Goal: Information Seeking & Learning: Find specific fact

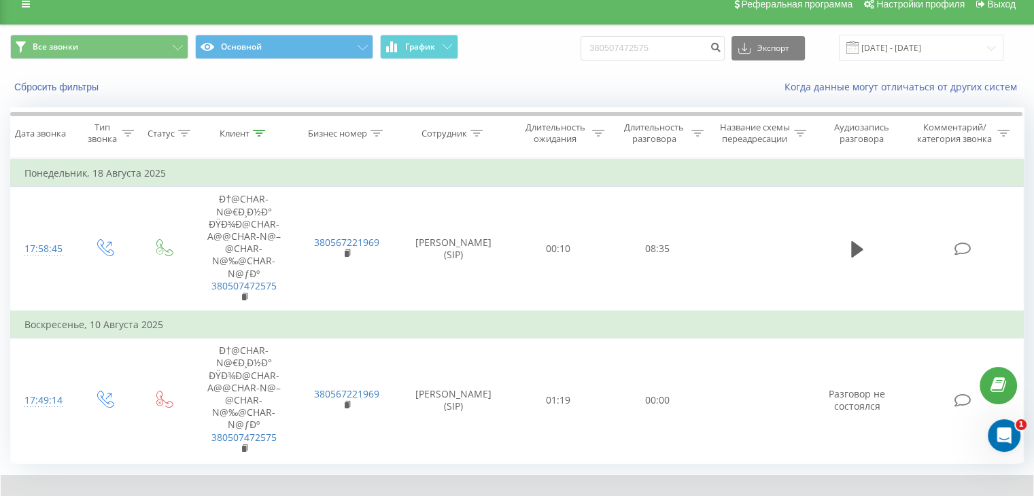
click at [673, 48] on input "380507472575" at bounding box center [652, 48] width 144 height 24
type input "380938572914"
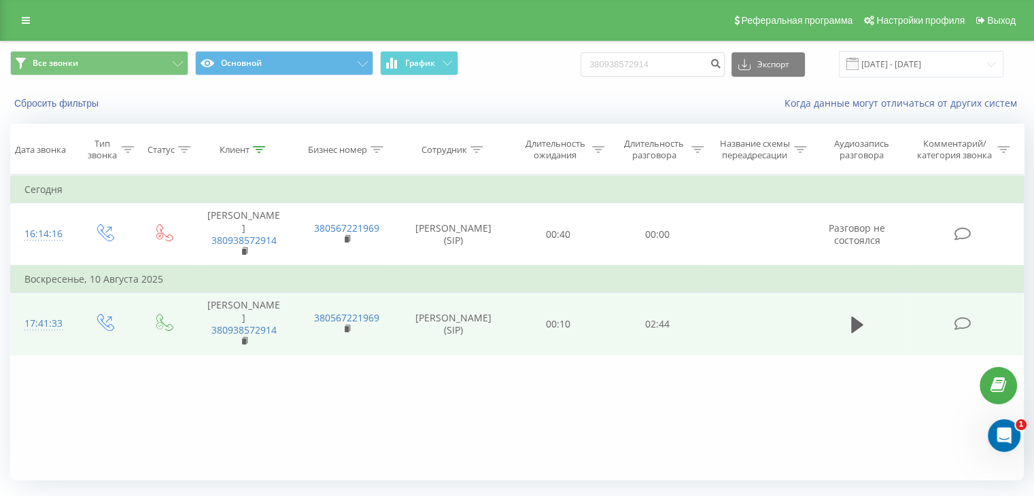
click at [867, 343] on td at bounding box center [856, 324] width 95 height 63
click at [858, 332] on icon at bounding box center [857, 324] width 12 height 16
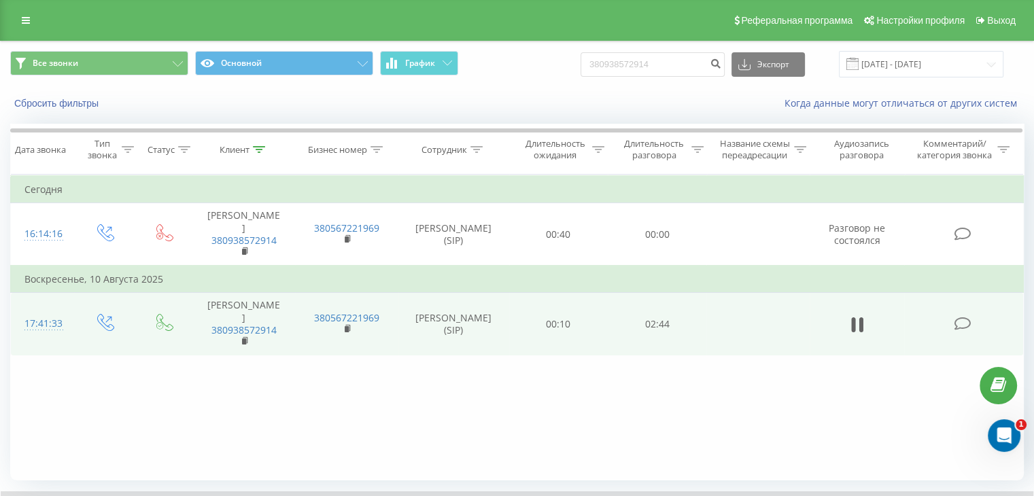
scroll to position [54, 0]
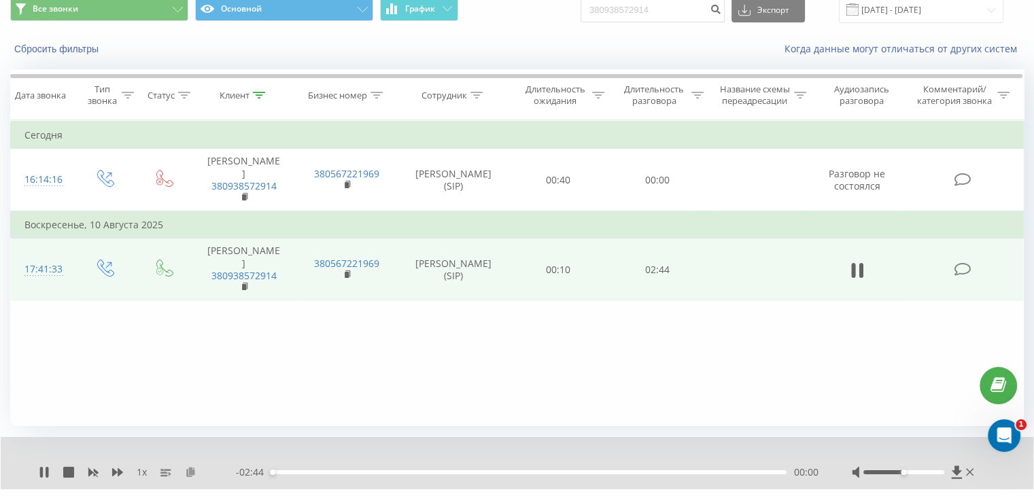
click at [188, 474] on icon at bounding box center [191, 472] width 12 height 10
click at [39, 470] on icon at bounding box center [44, 472] width 11 height 11
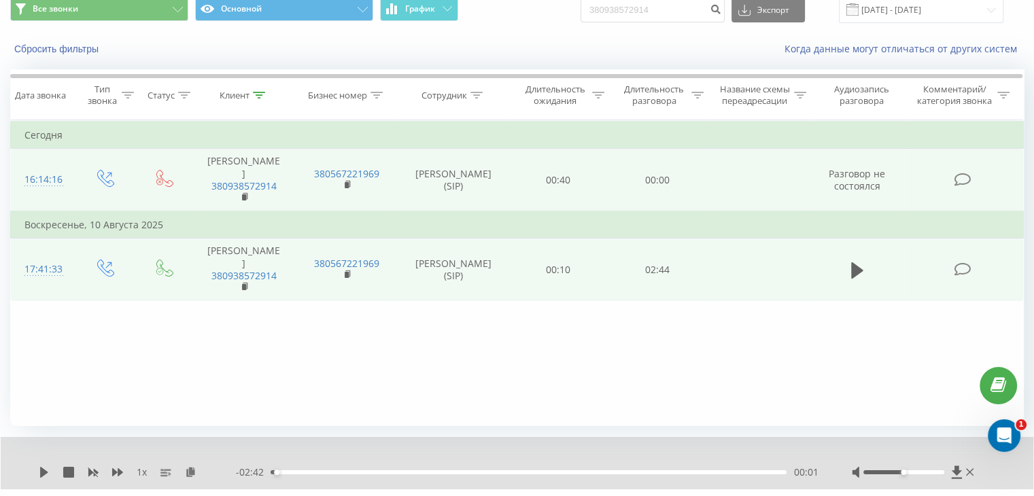
scroll to position [0, 0]
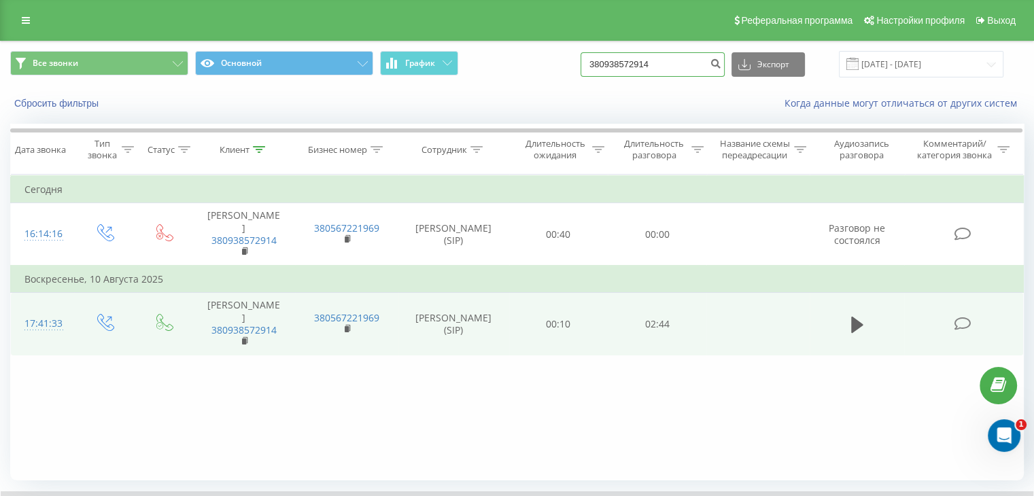
click at [699, 60] on input "380938572914" at bounding box center [652, 64] width 144 height 24
paste input "380969639753"
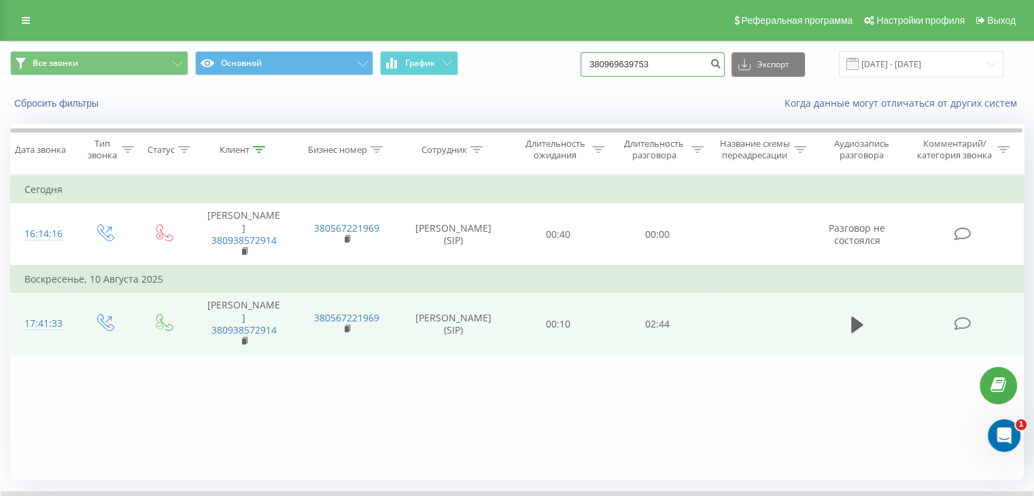
type input "380969639753"
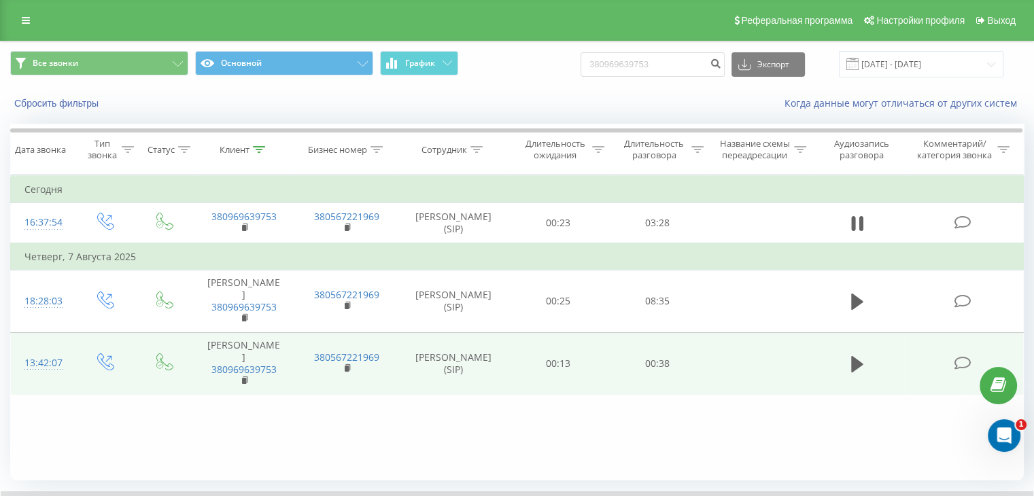
scroll to position [87, 0]
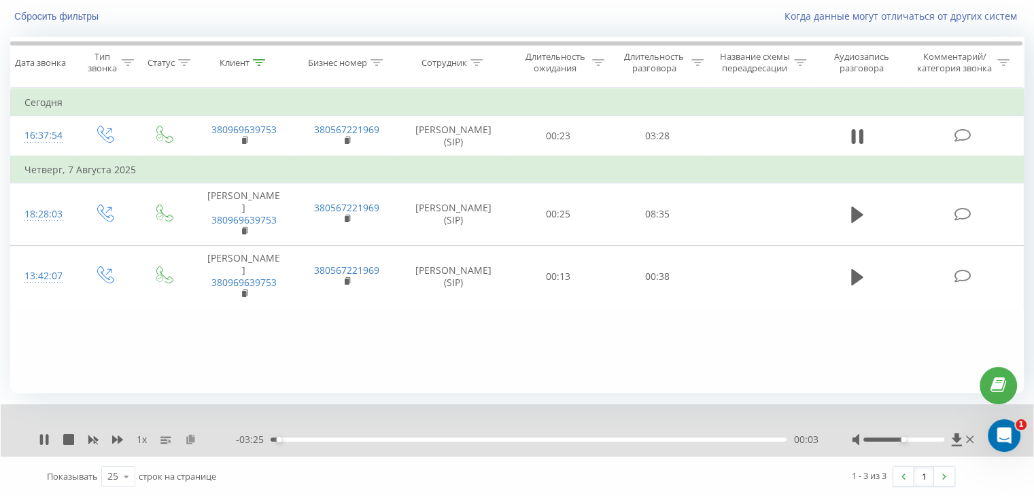
click at [186, 440] on icon at bounding box center [191, 439] width 12 height 10
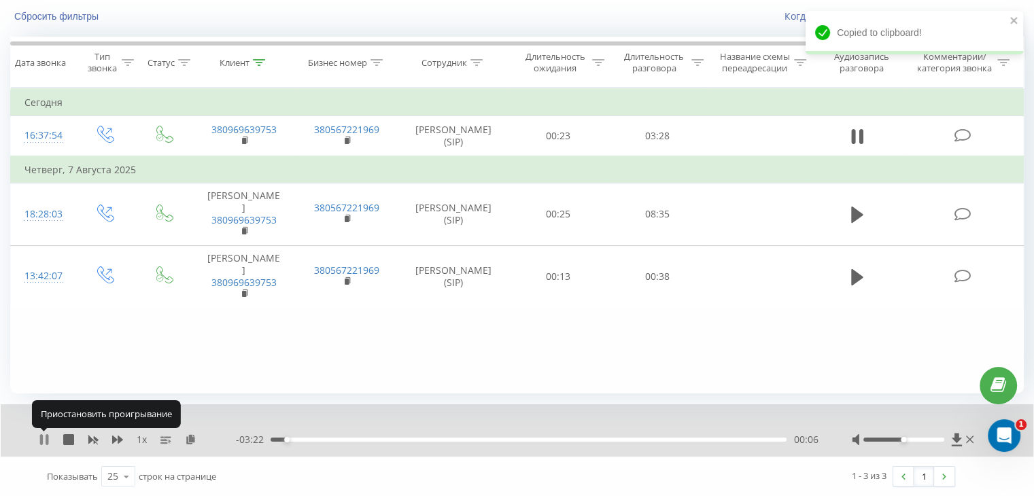
click at [43, 441] on icon at bounding box center [44, 439] width 11 height 11
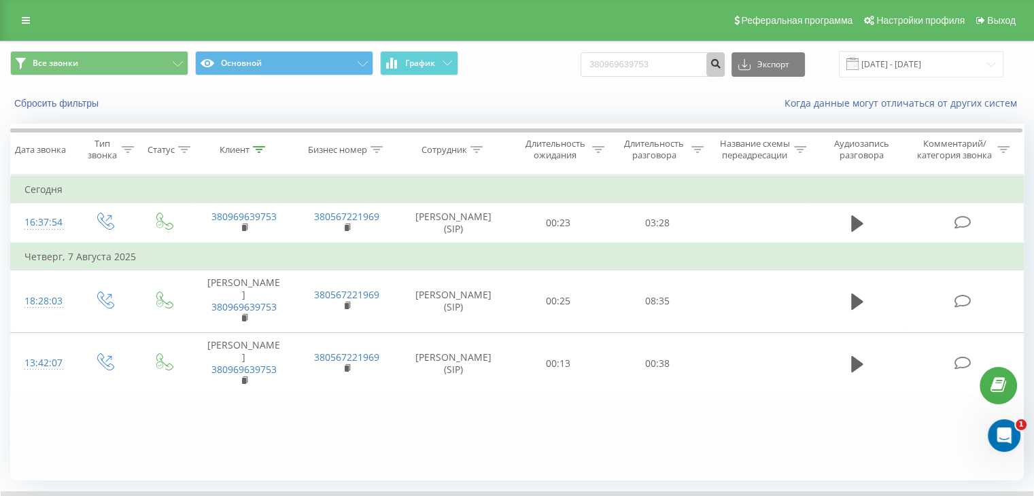
scroll to position [0, 0]
click at [690, 67] on input "380969639753" at bounding box center [652, 64] width 144 height 24
paste input "380503421197"
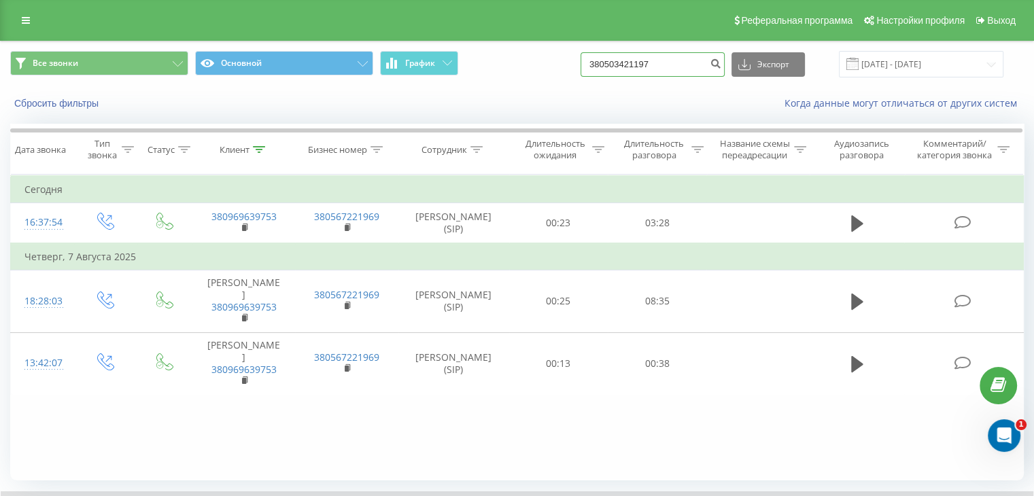
type input "380503421197"
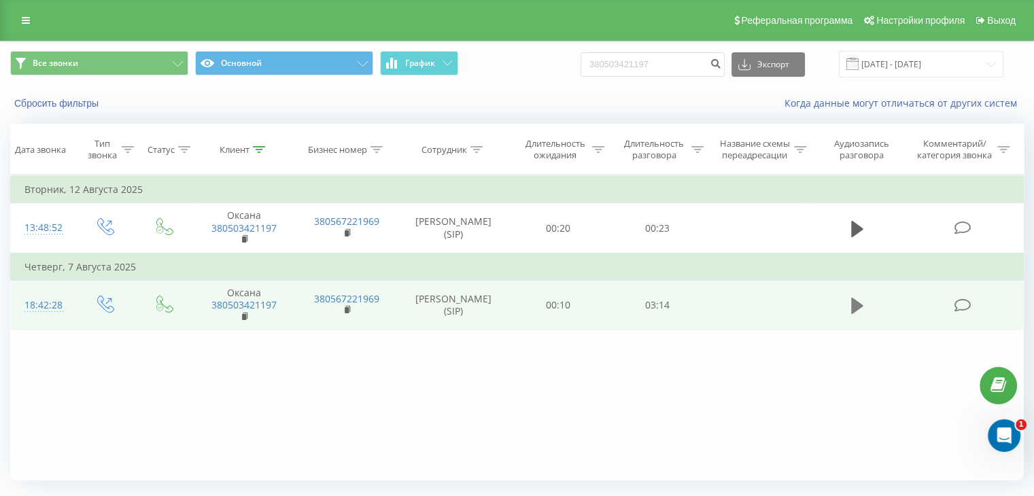
click at [852, 305] on icon at bounding box center [857, 306] width 12 height 16
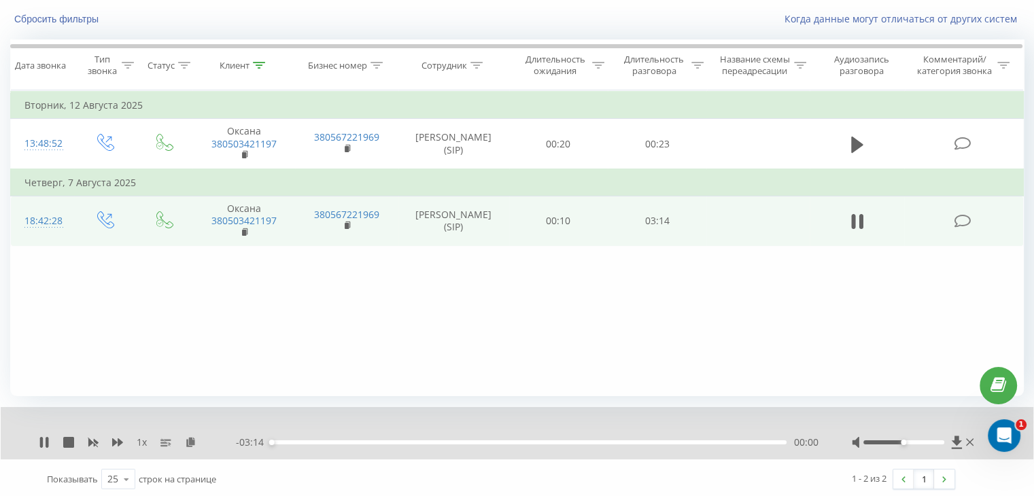
scroll to position [87, 0]
click at [185, 441] on icon at bounding box center [191, 439] width 12 height 10
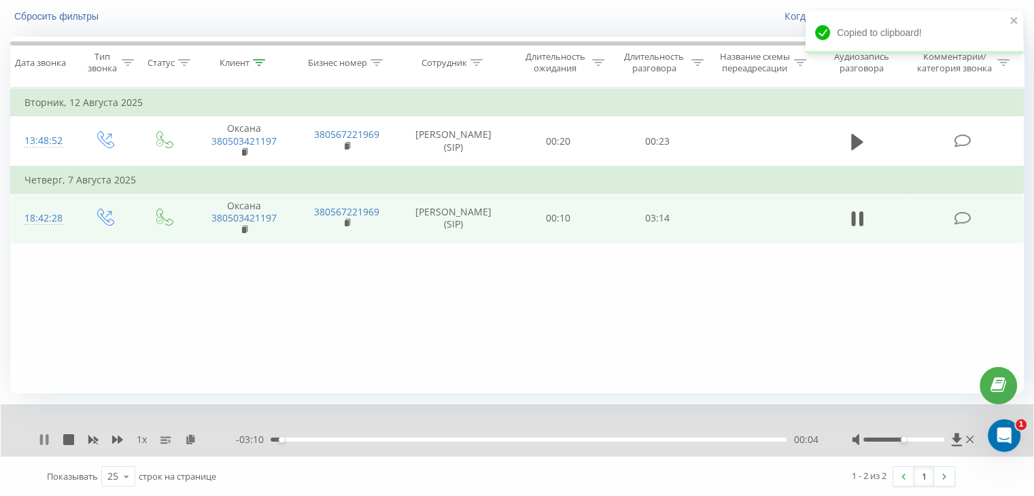
click at [46, 442] on icon at bounding box center [47, 439] width 3 height 11
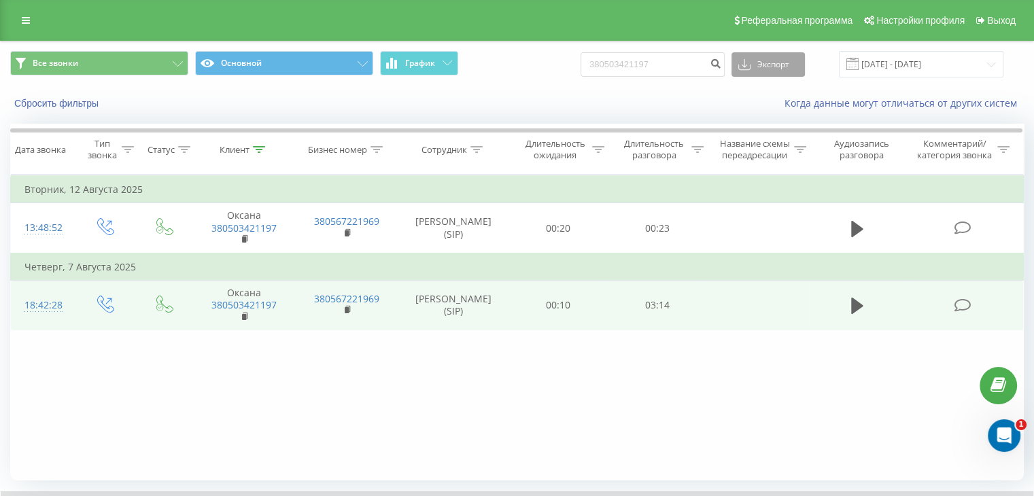
scroll to position [0, 0]
click at [714, 60] on input "380503421197" at bounding box center [652, 64] width 144 height 24
paste input "380667368048"
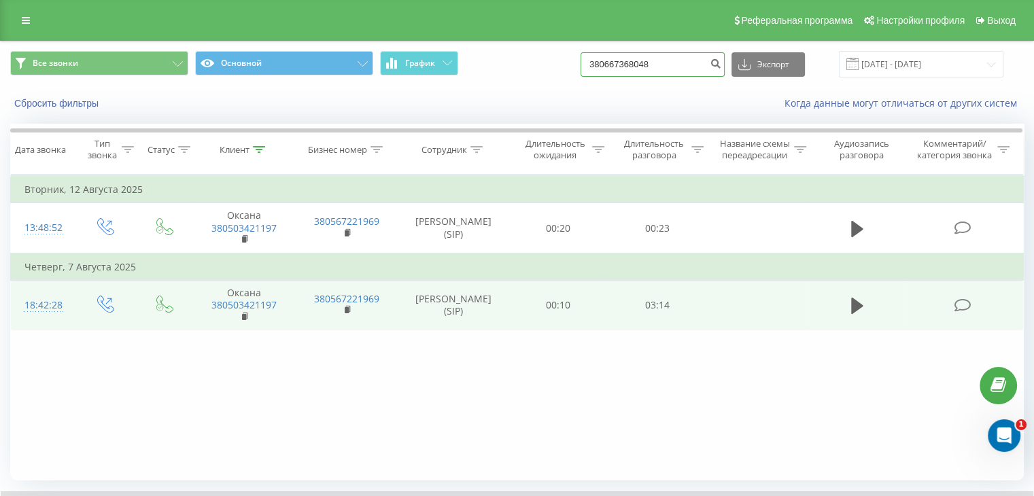
type input "380667368048"
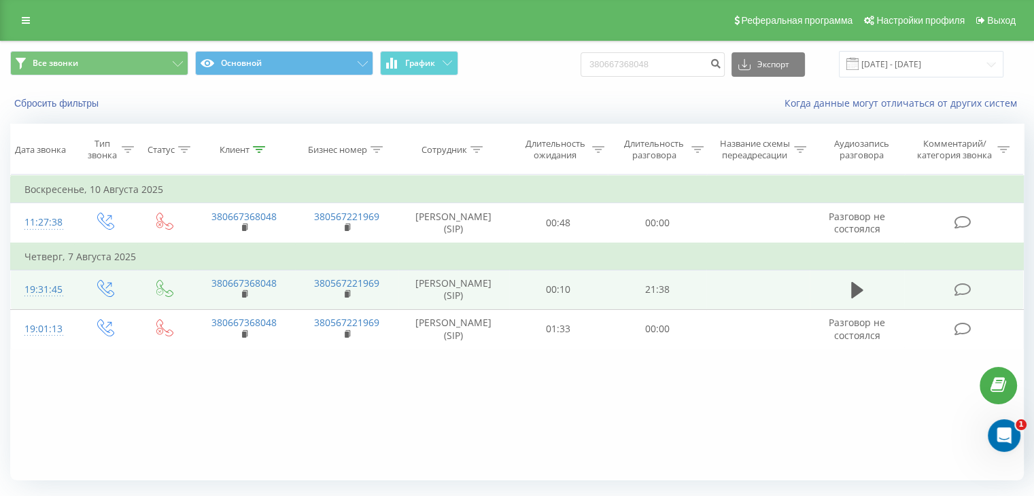
click at [710, 286] on td at bounding box center [757, 289] width 103 height 39
click at [852, 294] on icon at bounding box center [857, 290] width 12 height 16
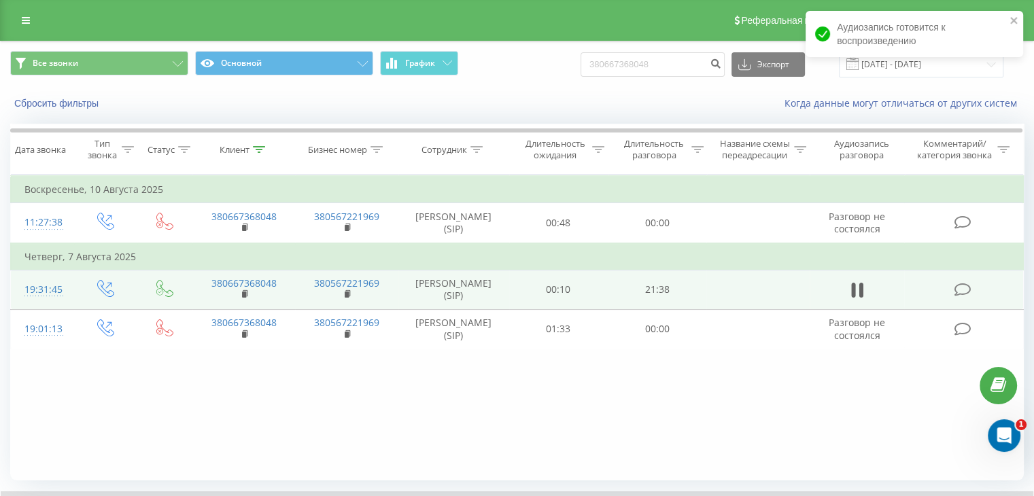
scroll to position [87, 0]
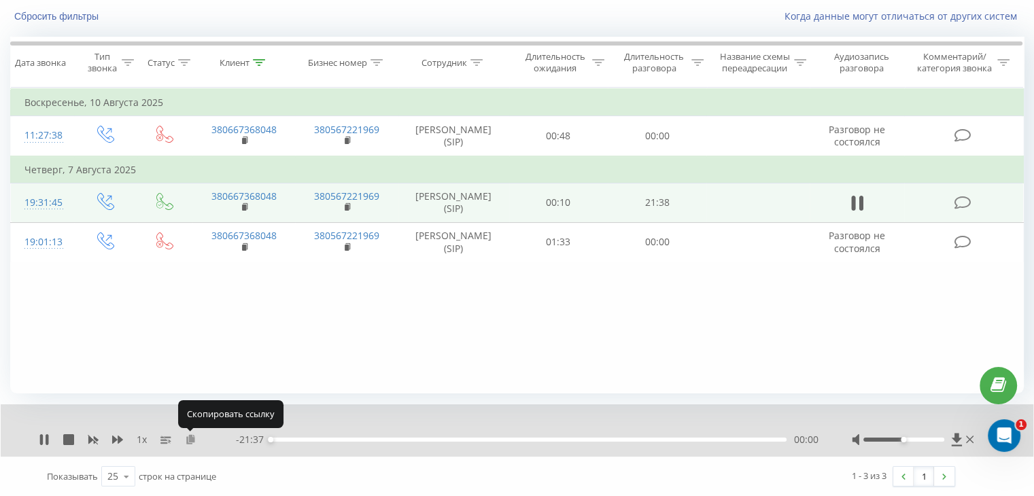
click at [190, 441] on icon at bounding box center [191, 439] width 12 height 10
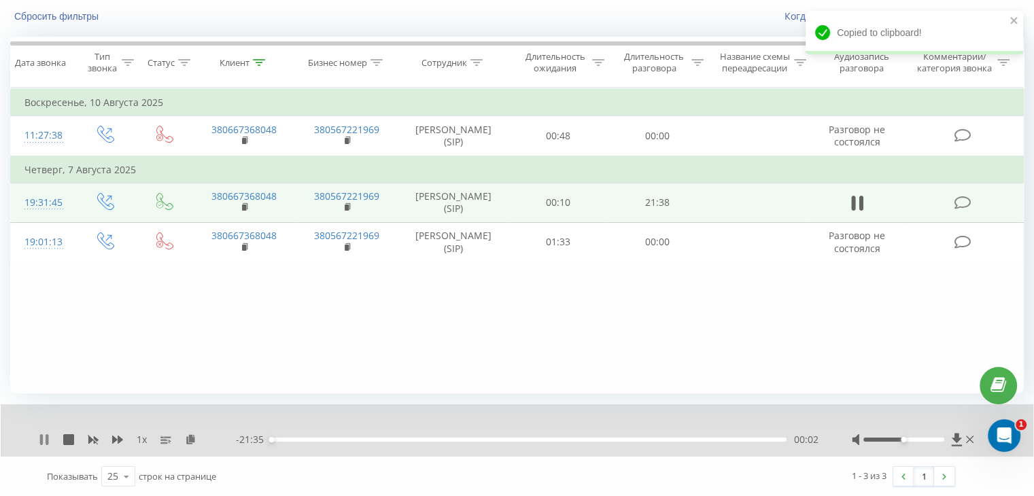
click at [46, 438] on icon at bounding box center [47, 439] width 3 height 11
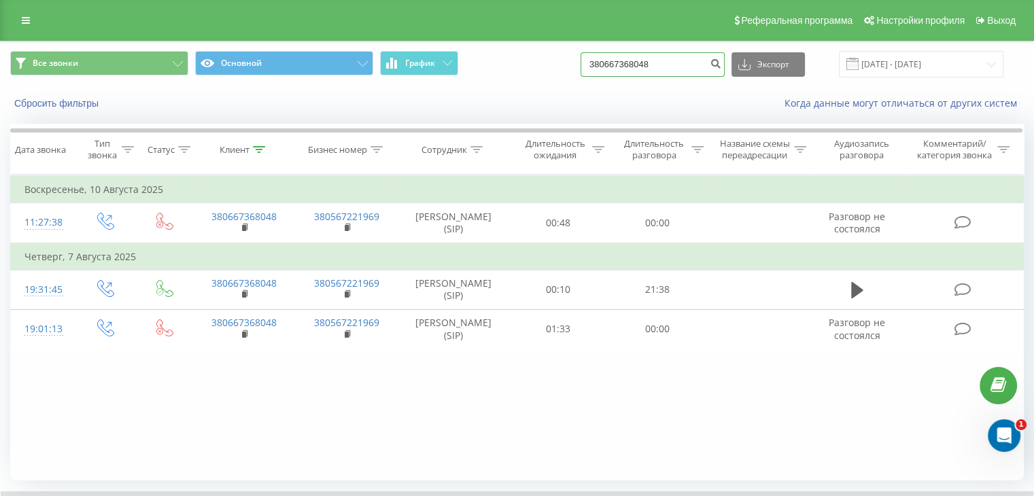
click at [684, 66] on input "380667368048" at bounding box center [652, 64] width 144 height 24
paste input "+380 93 929 35 82"
type input "+380 93 929 35 82"
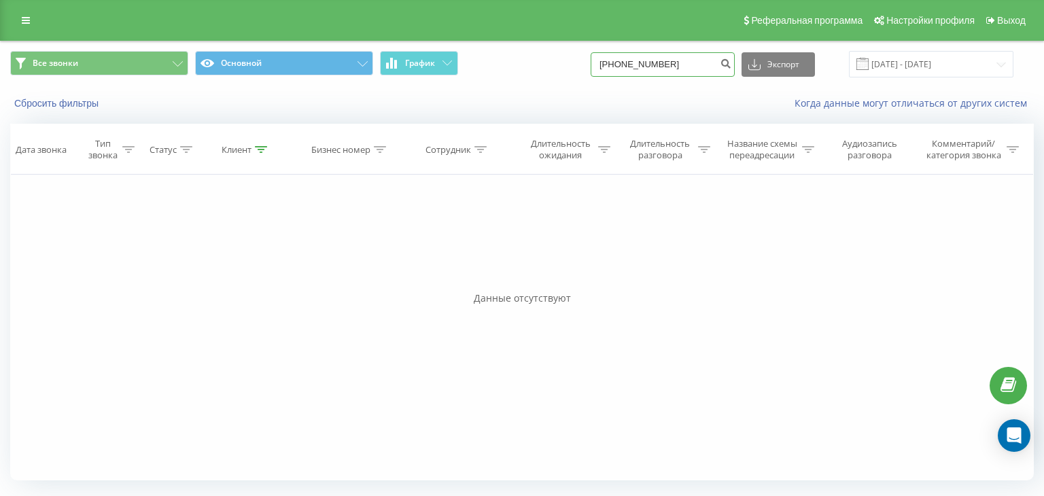
click at [653, 60] on input "+380939293582" at bounding box center [663, 64] width 144 height 24
click at [632, 63] on input "+380939293582" at bounding box center [663, 64] width 144 height 24
type input "0939293582"
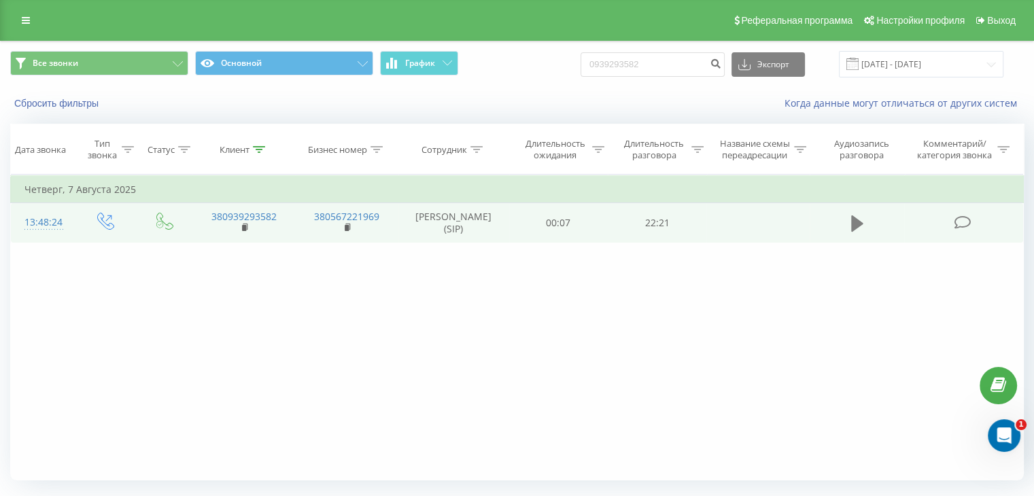
click at [855, 224] on icon at bounding box center [857, 223] width 12 height 16
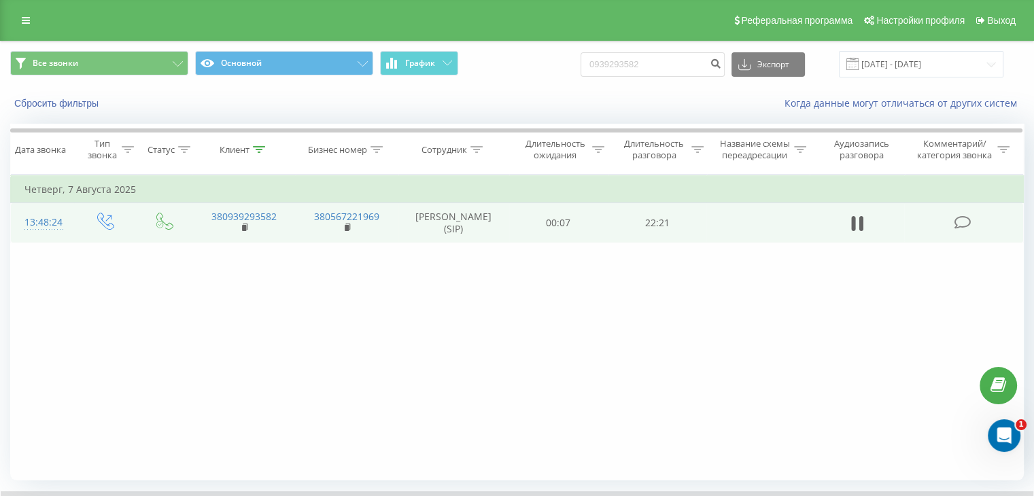
scroll to position [87, 0]
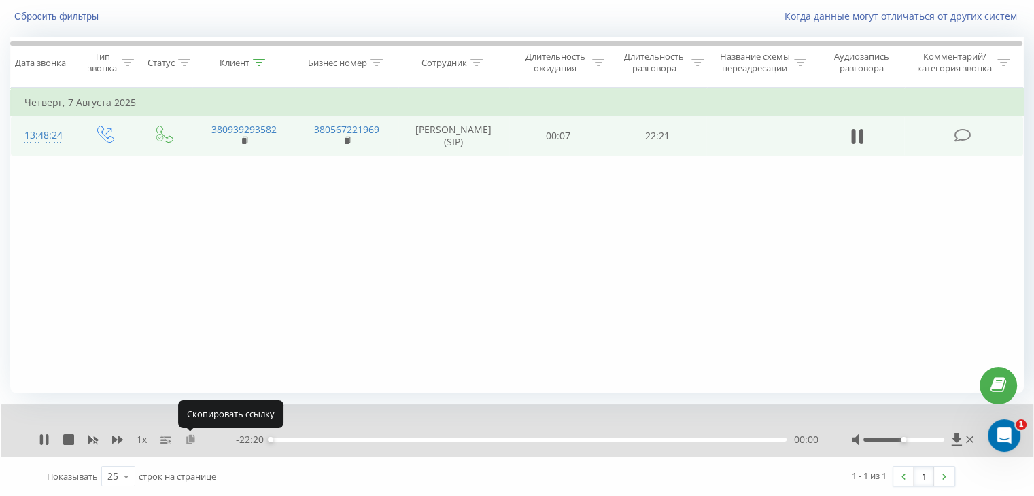
click at [186, 442] on icon at bounding box center [191, 439] width 12 height 10
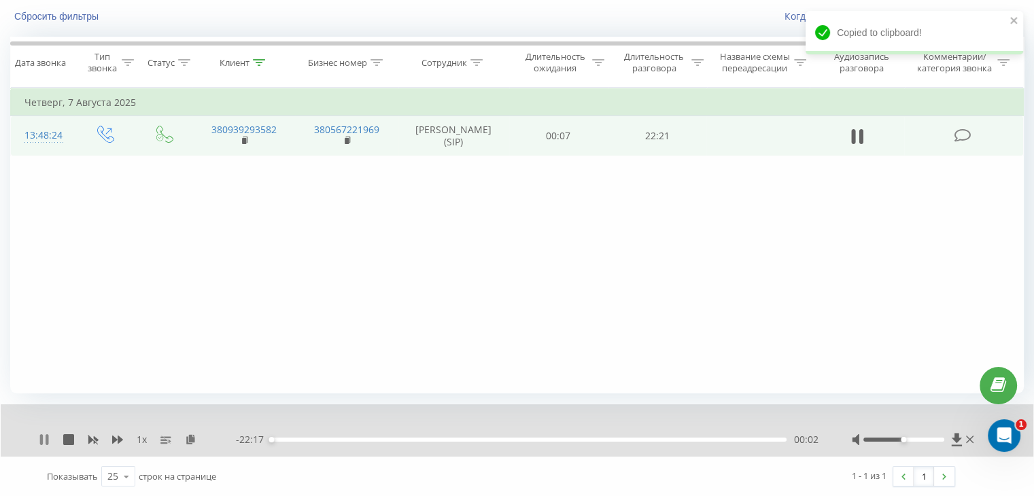
click at [46, 436] on icon at bounding box center [47, 439] width 3 height 11
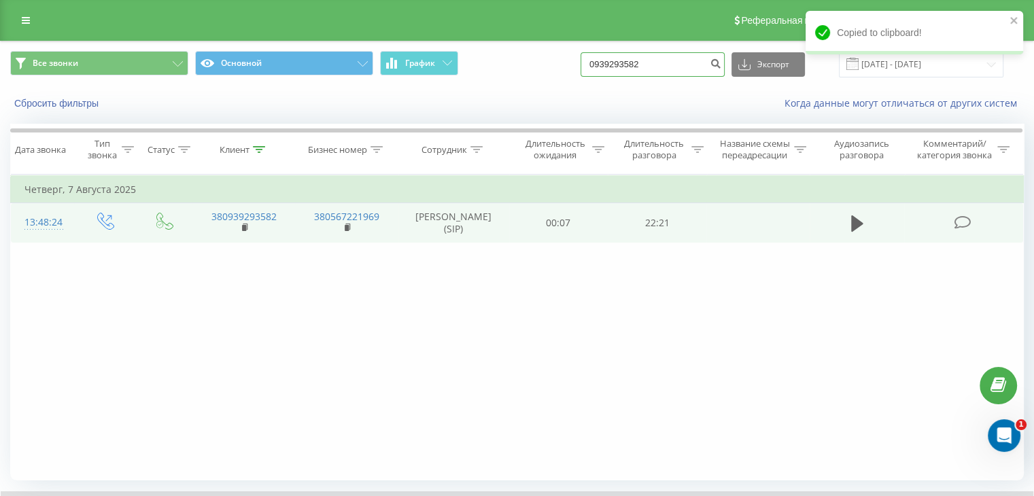
click at [680, 60] on input "0939293582" at bounding box center [652, 64] width 144 height 24
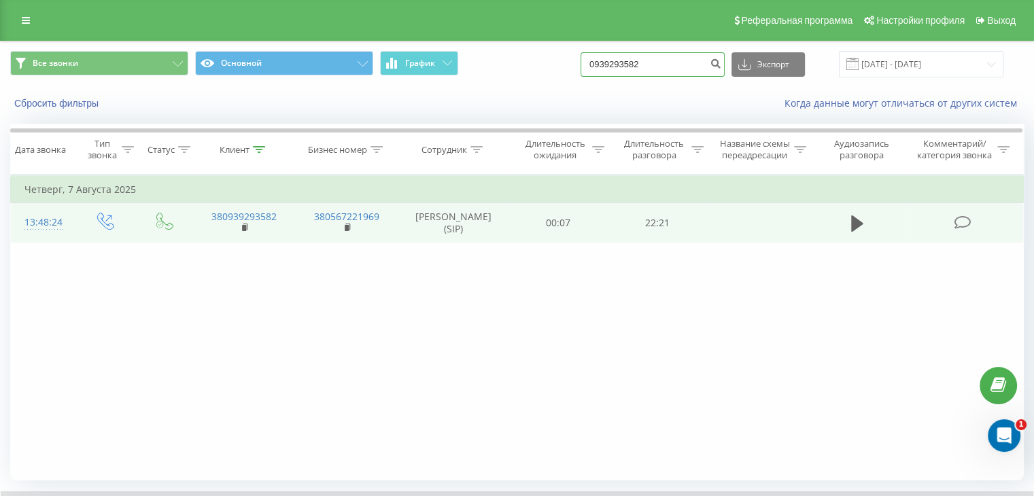
click at [680, 60] on input "0939293582" at bounding box center [652, 64] width 144 height 24
paste input "380989058516"
type input "380989058516"
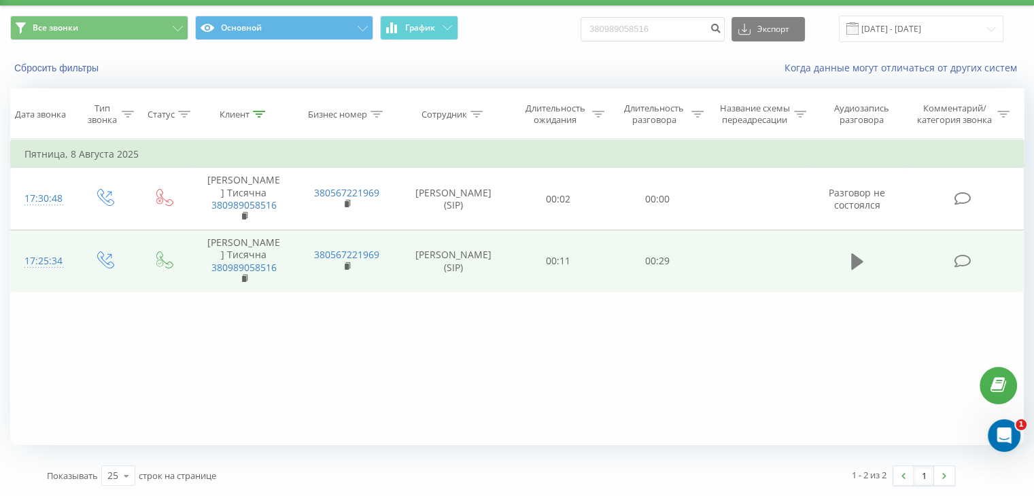
click at [854, 253] on icon at bounding box center [857, 261] width 12 height 16
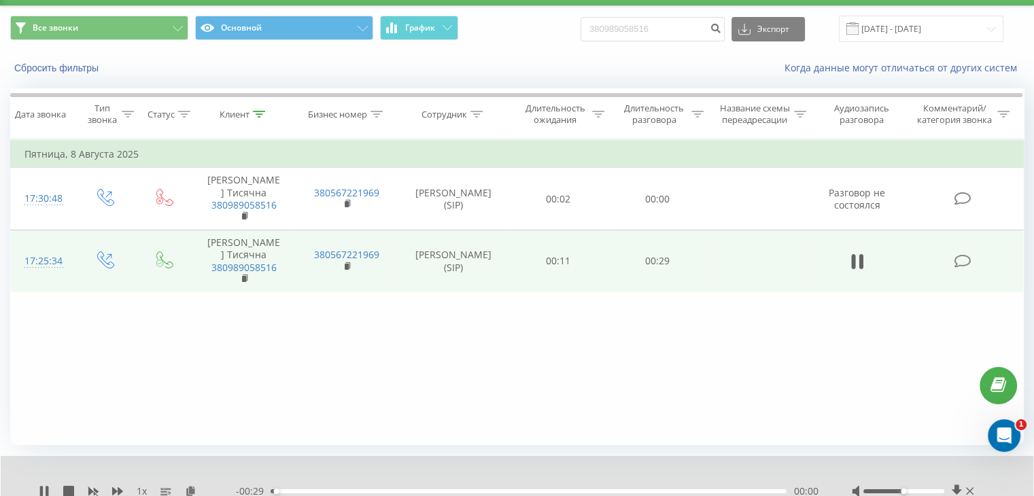
scroll to position [87, 0]
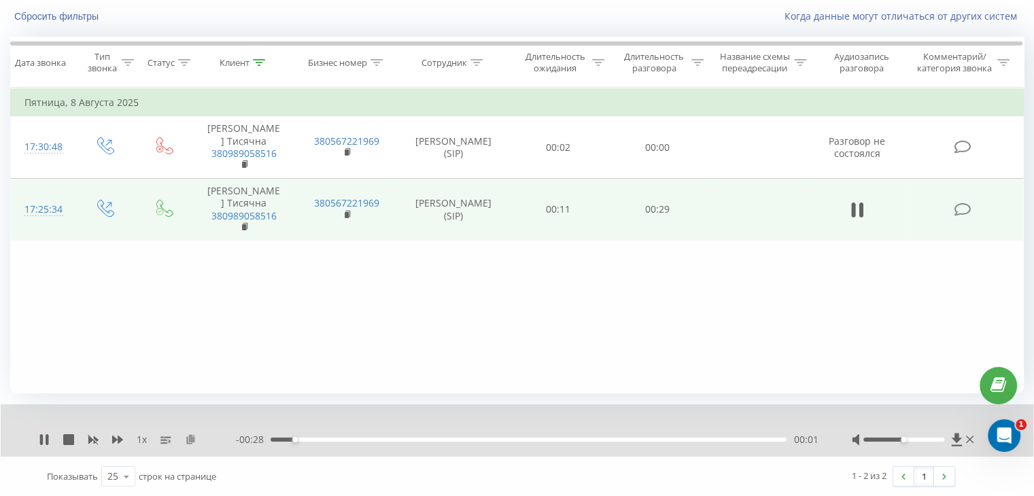
click at [188, 438] on icon at bounding box center [191, 439] width 12 height 10
